Goal: Task Accomplishment & Management: Use online tool/utility

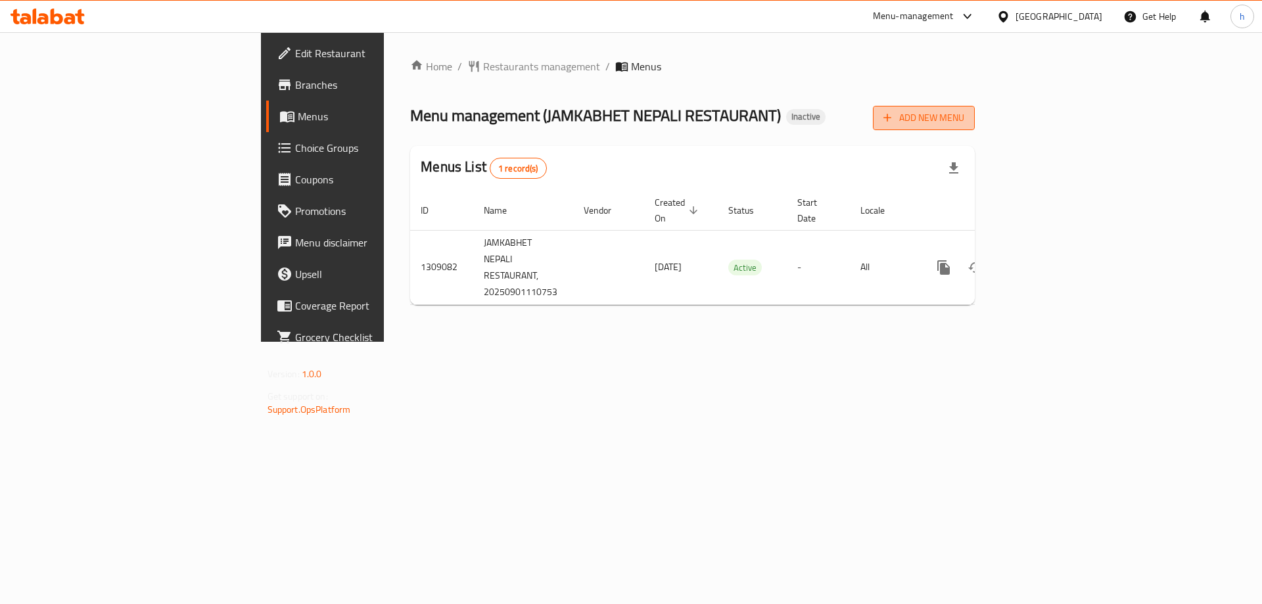
click at [964, 110] on span "Add New Menu" at bounding box center [923, 118] width 81 height 16
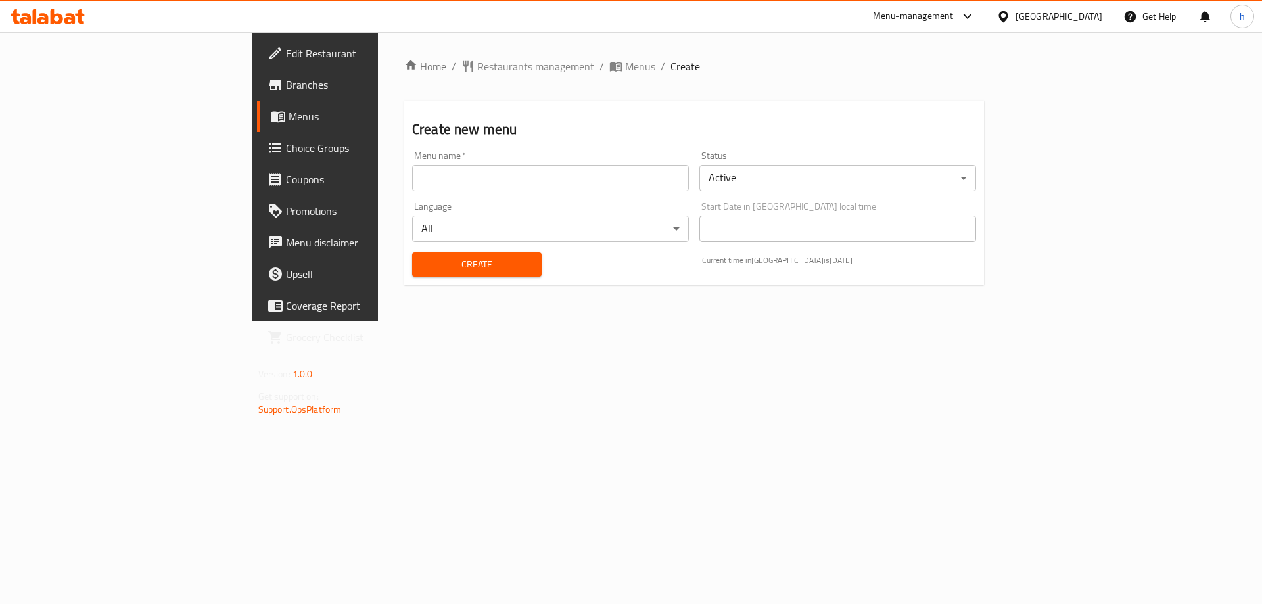
click at [1010, 321] on div "Home / Restaurants management / Menus / Create Create new menu Menu name   * Me…" at bounding box center [694, 176] width 632 height 289
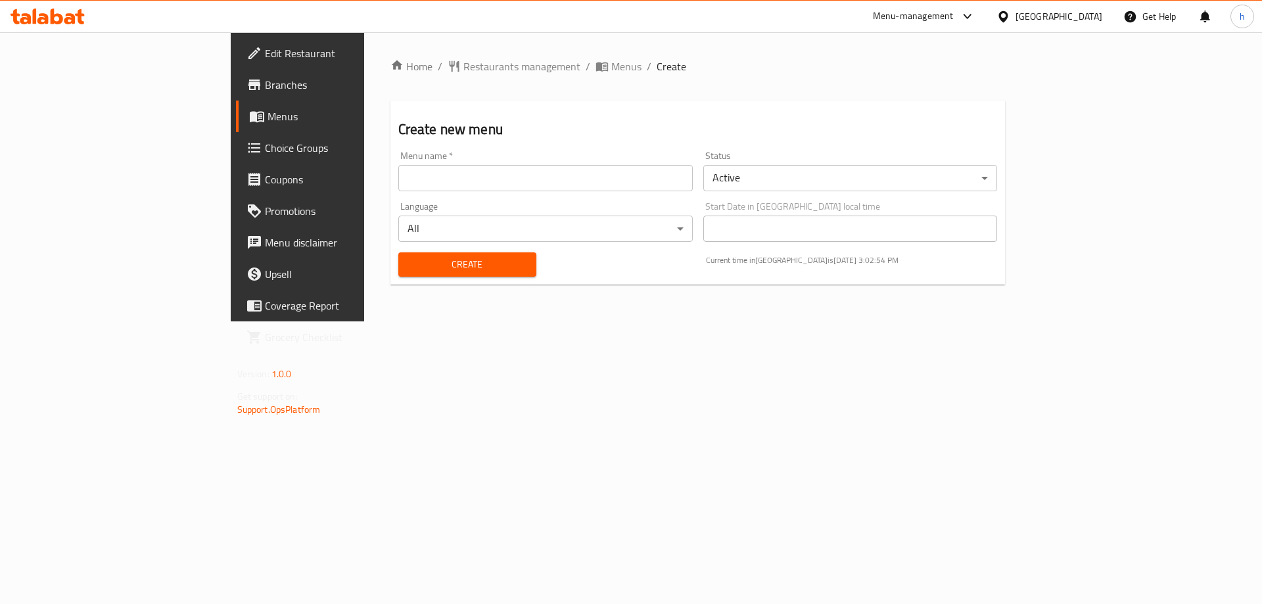
click at [478, 189] on input "text" at bounding box center [545, 178] width 294 height 26
type input "1/9"
click at [437, 256] on span "Create" at bounding box center [467, 264] width 117 height 16
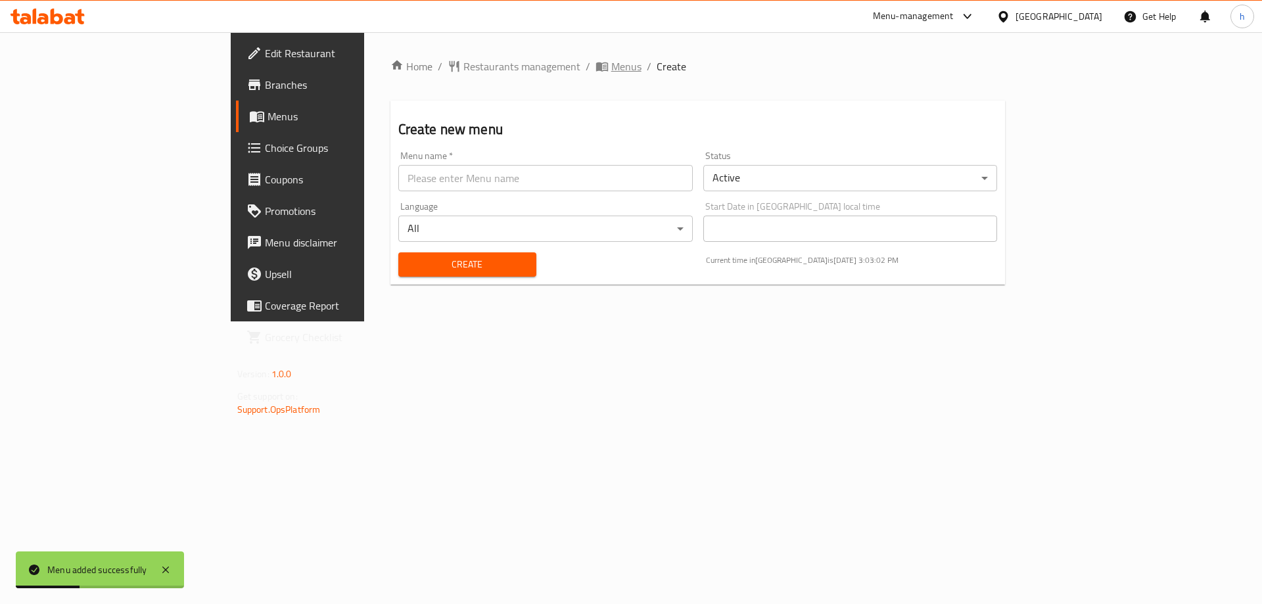
click at [611, 60] on span "Menus" at bounding box center [626, 66] width 30 height 16
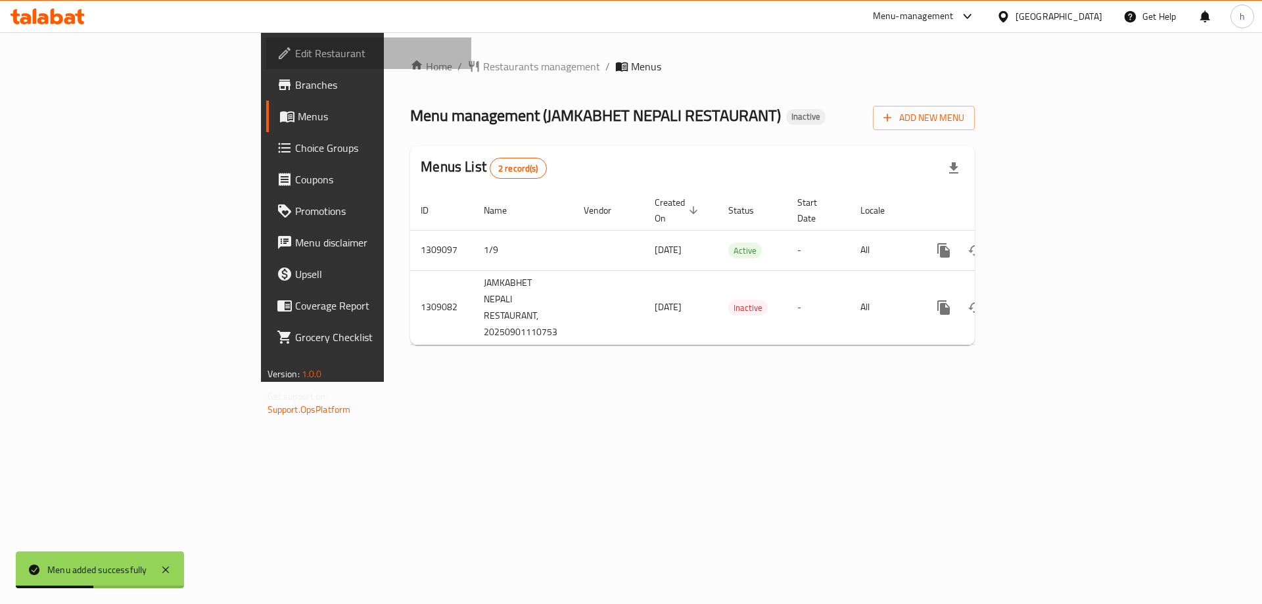
click at [295, 60] on span "Edit Restaurant" at bounding box center [378, 53] width 166 height 16
